Goal: Find specific page/section: Find specific page/section

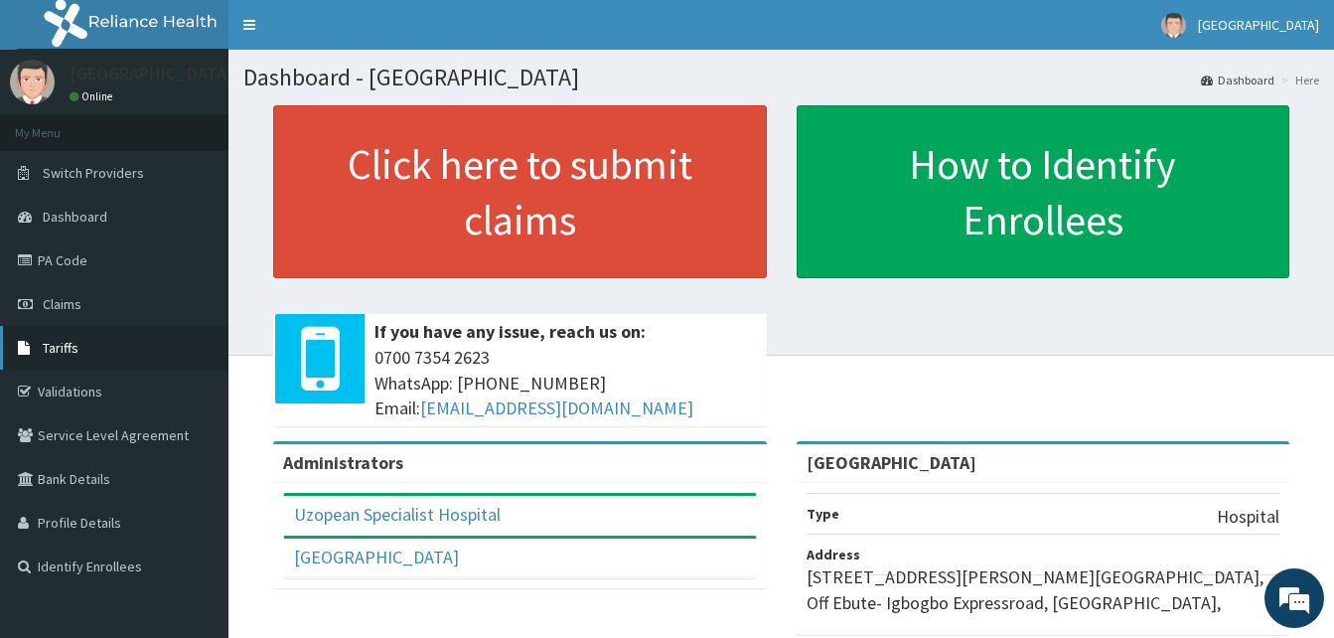
click at [54, 347] on span "Tariffs" at bounding box center [61, 348] width 36 height 18
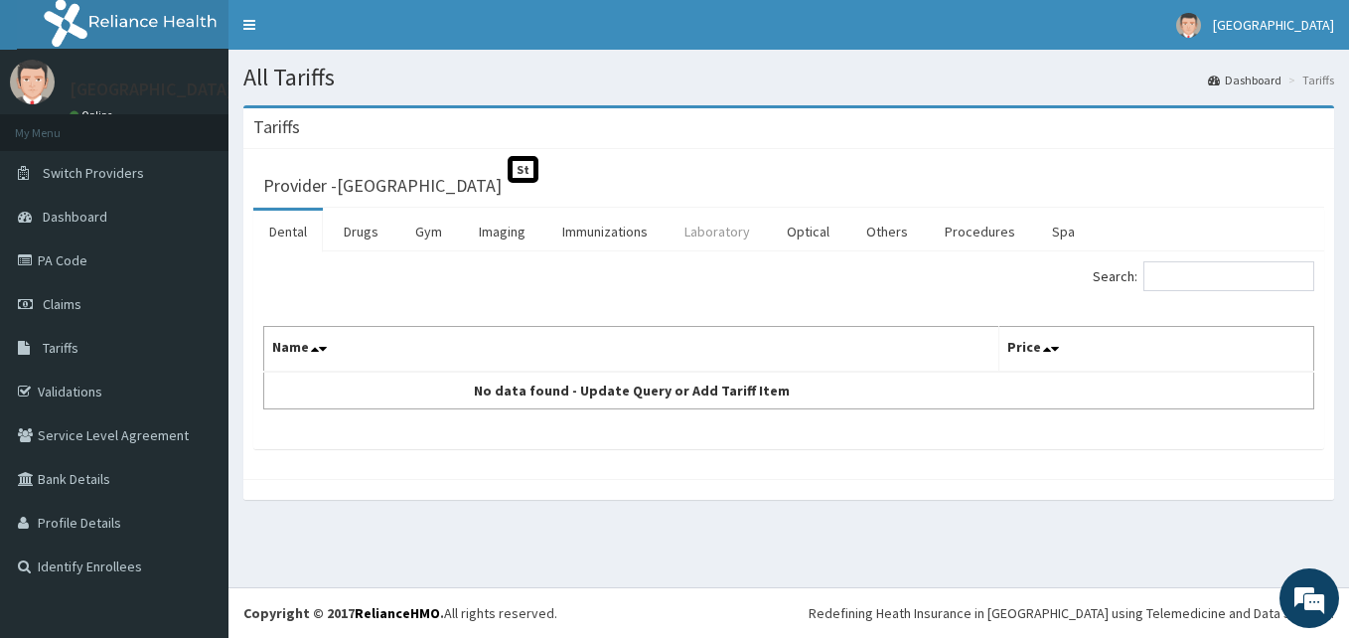
click at [710, 221] on link "Laboratory" at bounding box center [717, 232] width 97 height 42
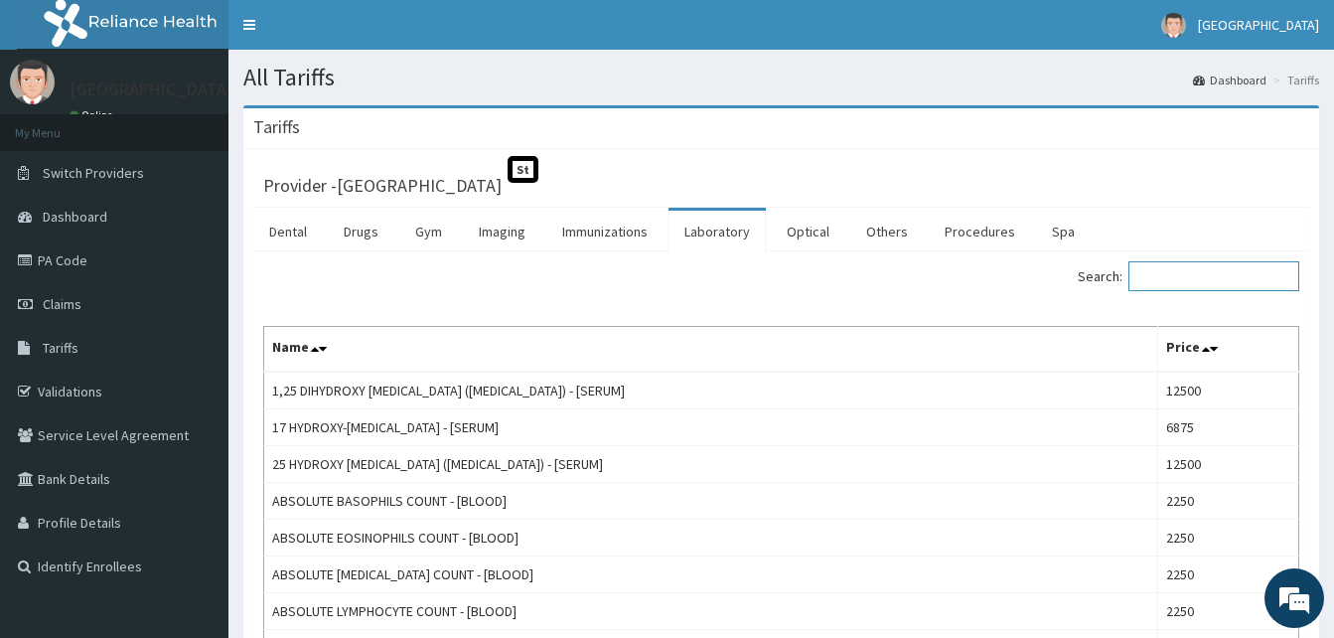
click at [1215, 281] on input "Search:" at bounding box center [1214, 276] width 171 height 30
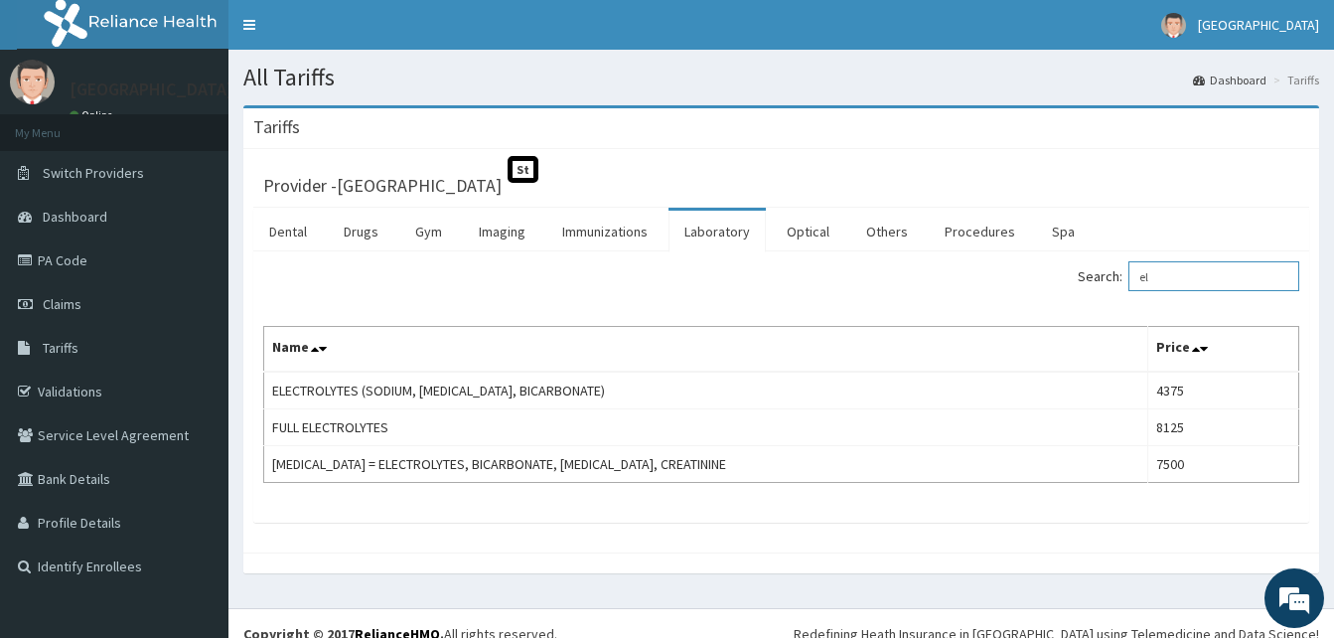
type input "e"
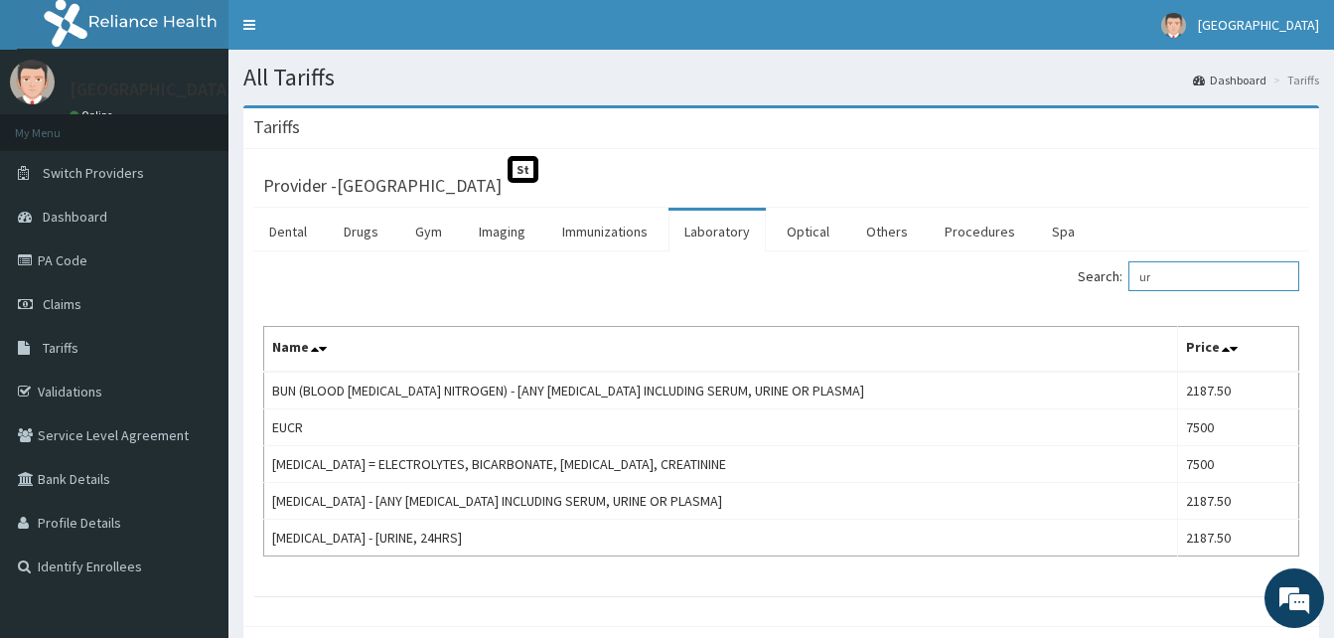
type input "u"
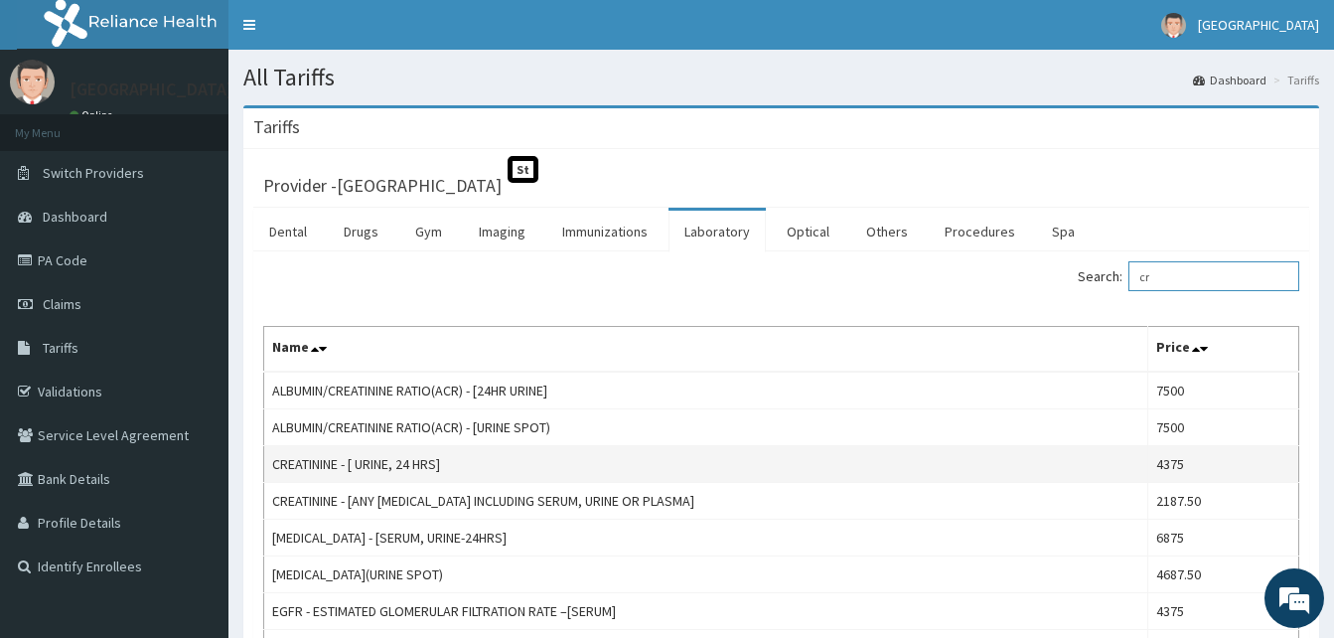
type input "c"
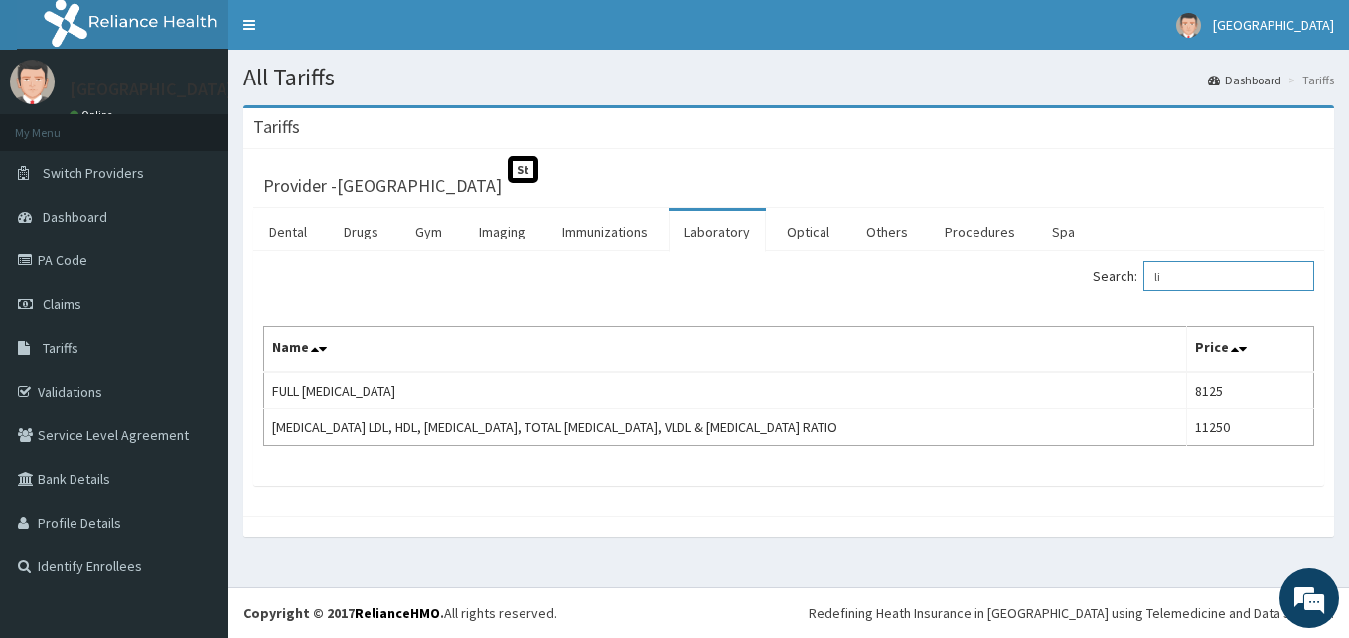
type input "l"
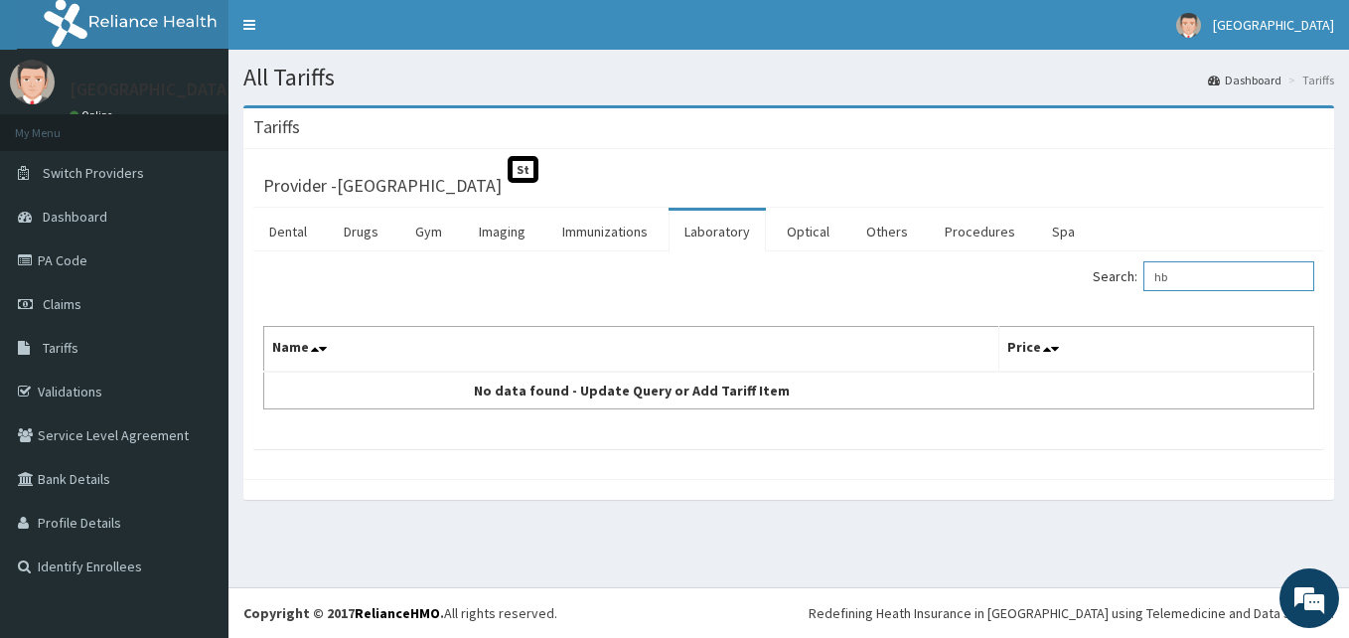
type input "h"
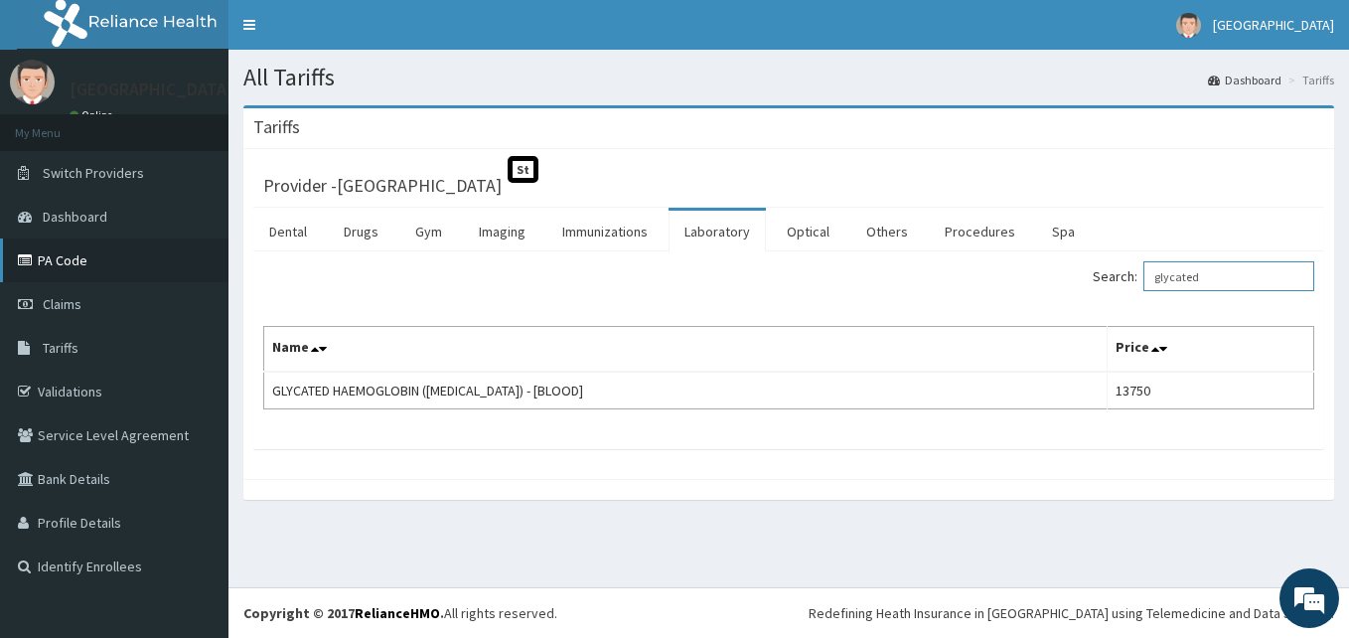
type input "glycated"
click at [68, 254] on link "PA Code" at bounding box center [114, 260] width 229 height 44
